Goal: Find specific page/section: Find specific page/section

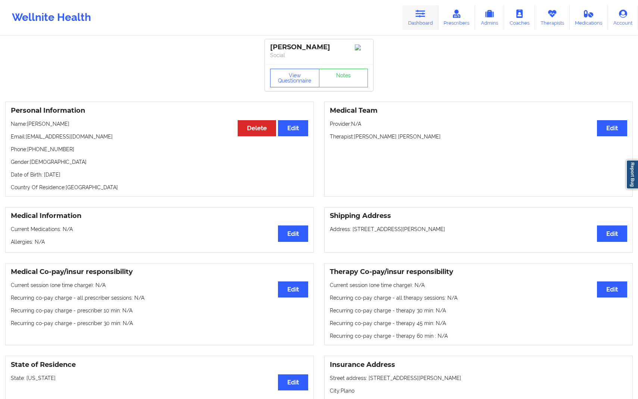
click at [421, 18] on link "Dashboard" at bounding box center [421, 17] width 36 height 25
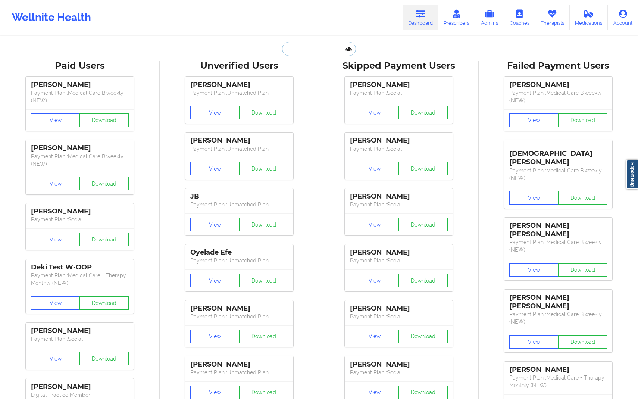
click at [311, 52] on input "text" at bounding box center [319, 49] width 74 height 14
paste input "Quantynia"
type input "Quantynia"
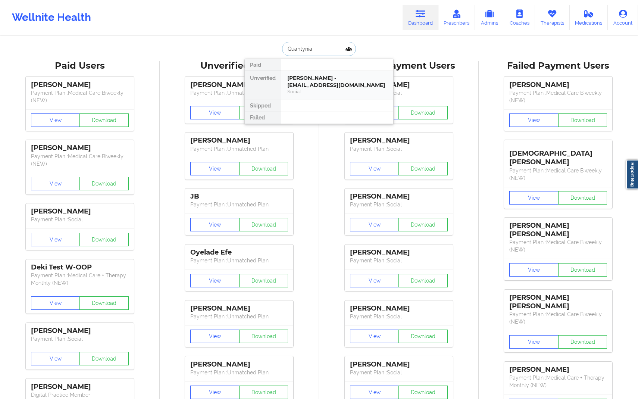
click at [323, 79] on div "[PERSON_NAME] - [EMAIL_ADDRESS][DOMAIN_NAME]" at bounding box center [337, 82] width 100 height 14
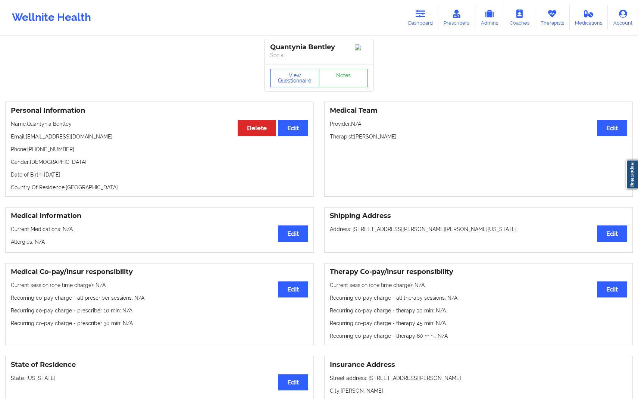
click at [292, 80] on button "View Questionnaire" at bounding box center [294, 78] width 49 height 19
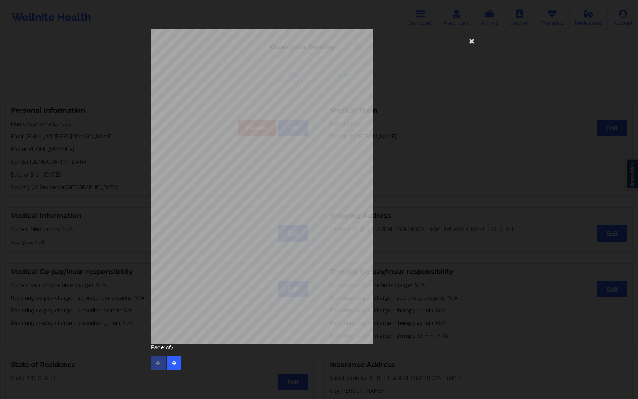
click at [109, 54] on div "[STREET_ADDRESS] What state do you live in ? [US_STATE] Full Name [PERSON_NAME]…" at bounding box center [319, 199] width 638 height 399
